Goal: Task Accomplishment & Management: Complete application form

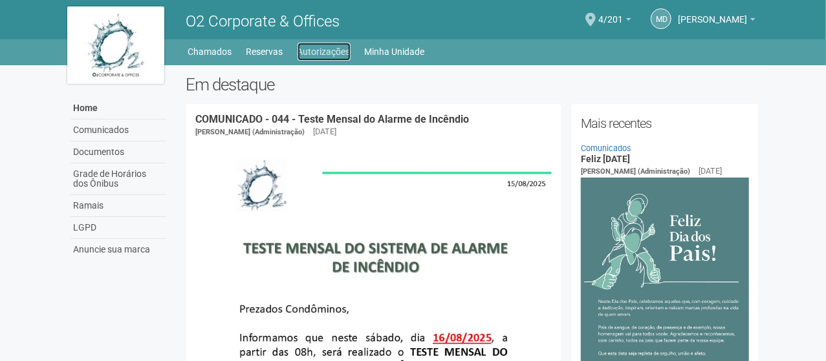
click at [332, 52] on link "Autorizações" at bounding box center [323, 52] width 53 height 18
click at [382, 52] on link "Minha Unidade" at bounding box center [395, 52] width 60 height 18
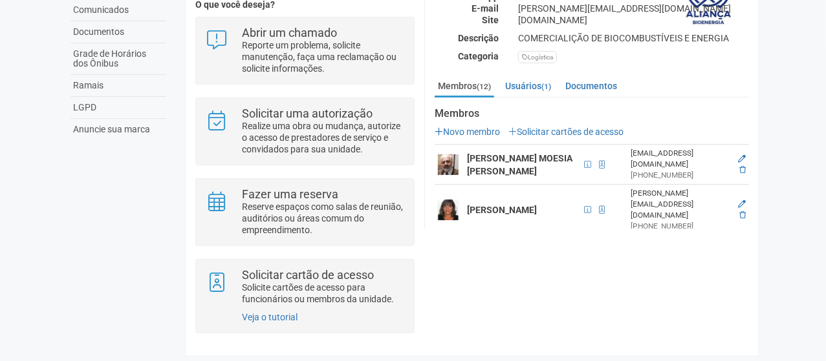
scroll to position [167, 0]
click at [462, 85] on link "Membros (12)" at bounding box center [463, 86] width 59 height 21
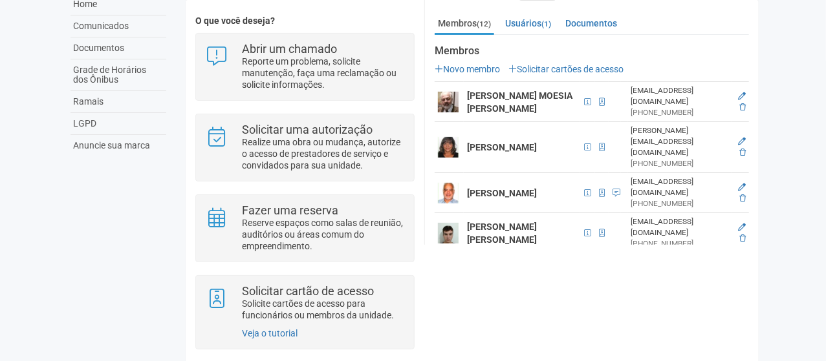
scroll to position [225, 0]
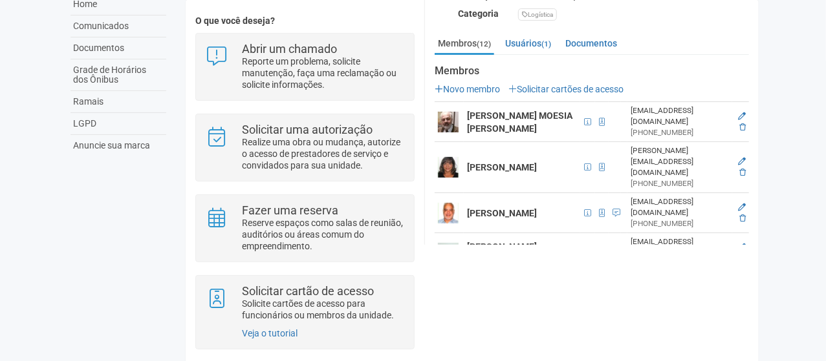
click at [474, 134] on strong "ANTONIO CARLOS MOESIA DE CARVALHO" at bounding box center [519, 122] width 105 height 23
click at [456, 133] on img at bounding box center [448, 122] width 21 height 21
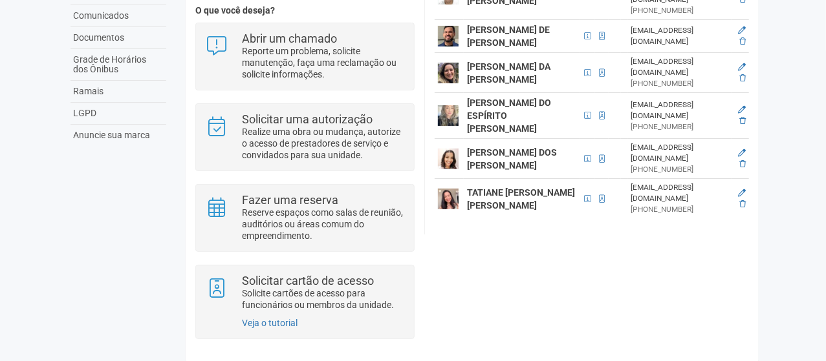
scroll to position [120, 0]
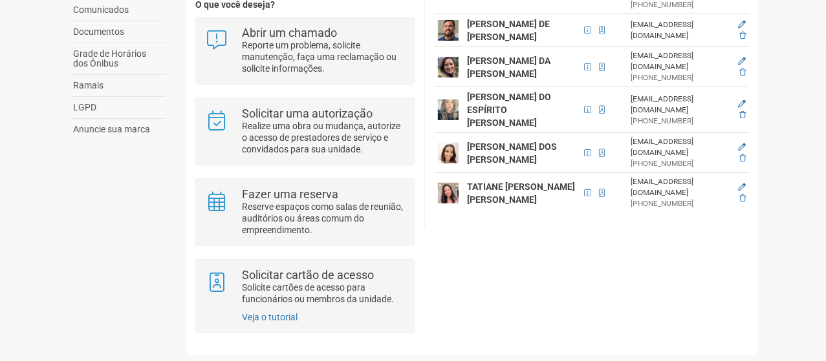
click at [481, 187] on strong "TATIANE VALERIA MEDEIROS BRAGA" at bounding box center [521, 193] width 108 height 23
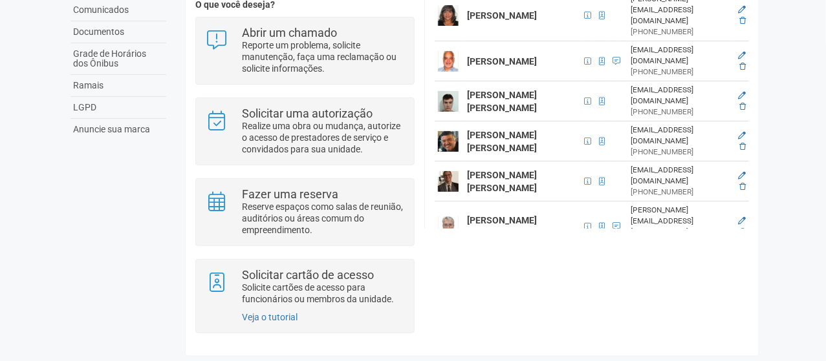
scroll to position [102, 0]
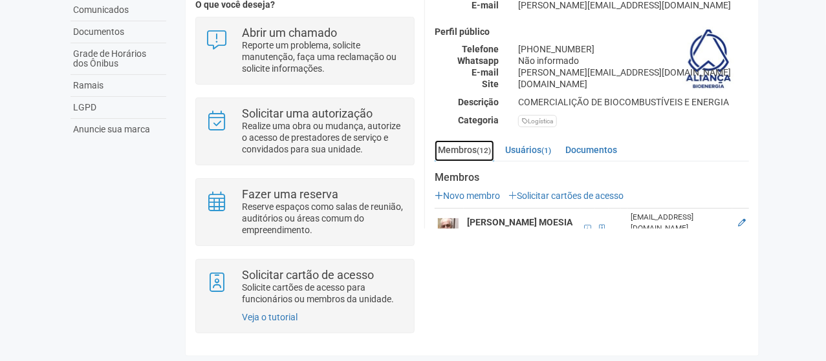
click at [461, 147] on link "Membros (12)" at bounding box center [463, 150] width 59 height 21
click at [560, 195] on link "Solicitar cartões de acesso" at bounding box center [565, 196] width 115 height 10
